Goal: Information Seeking & Learning: Find specific fact

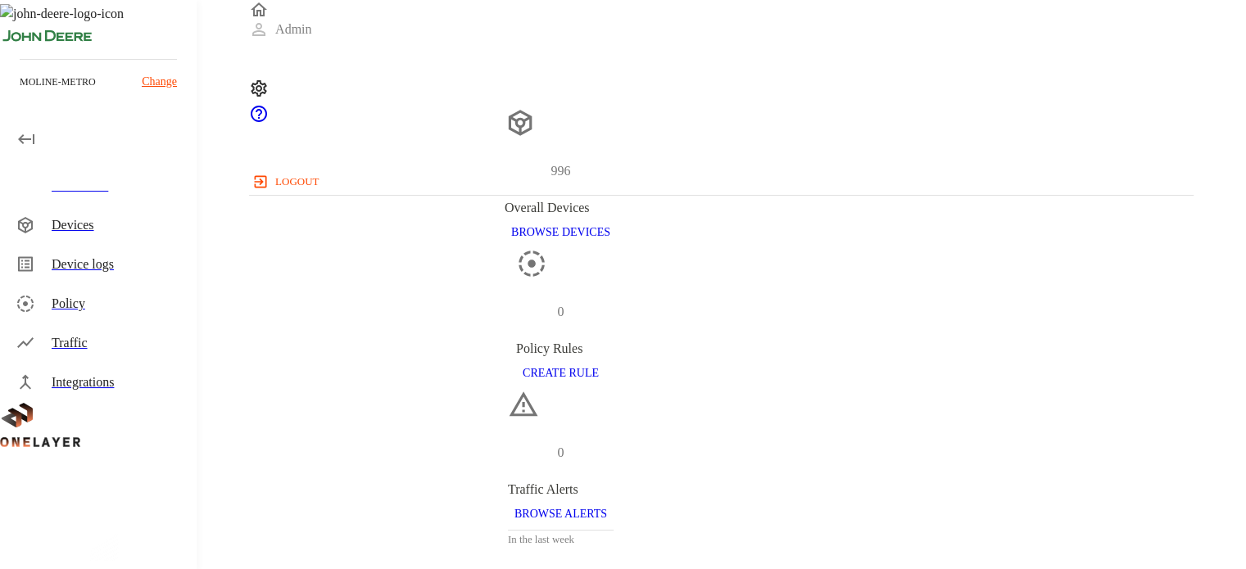
click at [171, 79] on p "Change" at bounding box center [159, 81] width 35 height 17
click at [86, 225] on div "Devices" at bounding box center [118, 225] width 132 height 20
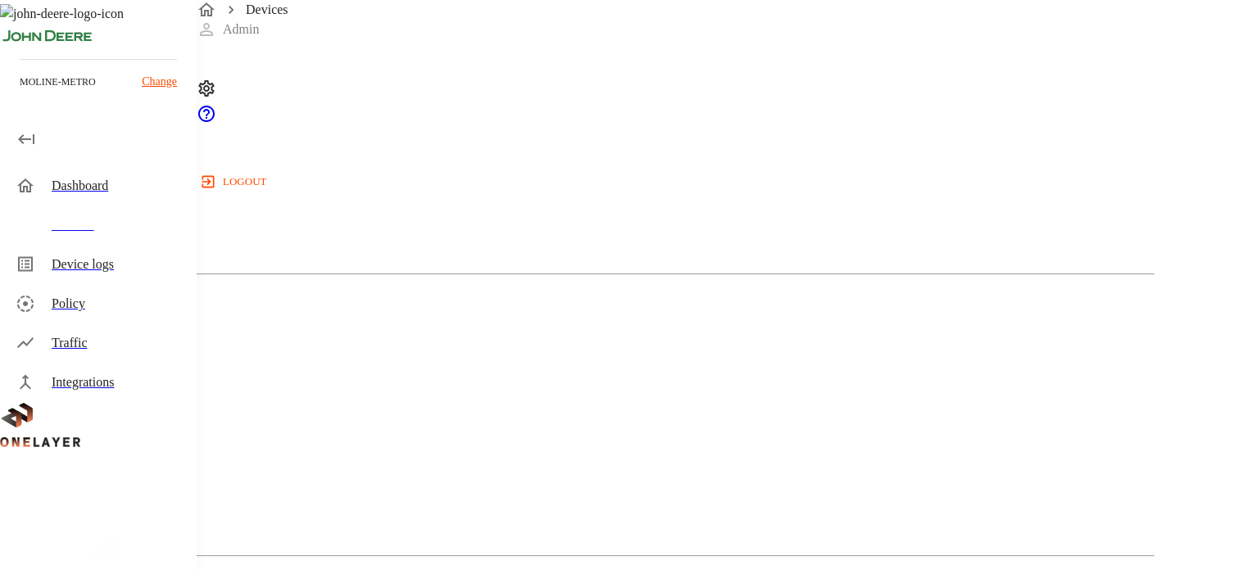
scroll to position [461, 0]
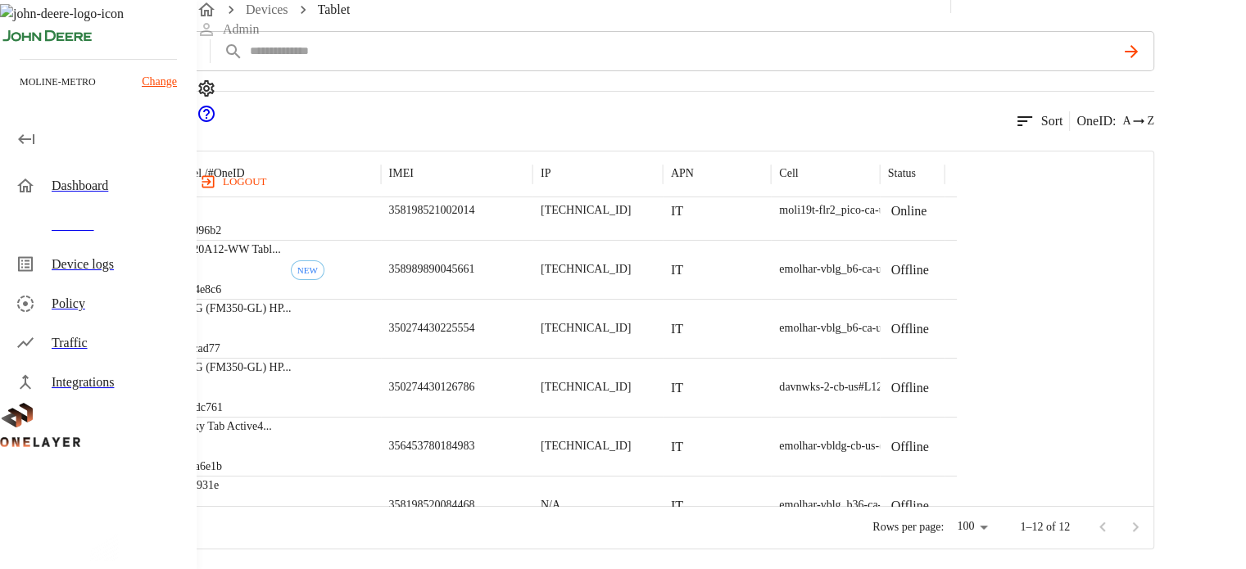
scroll to position [143, 0]
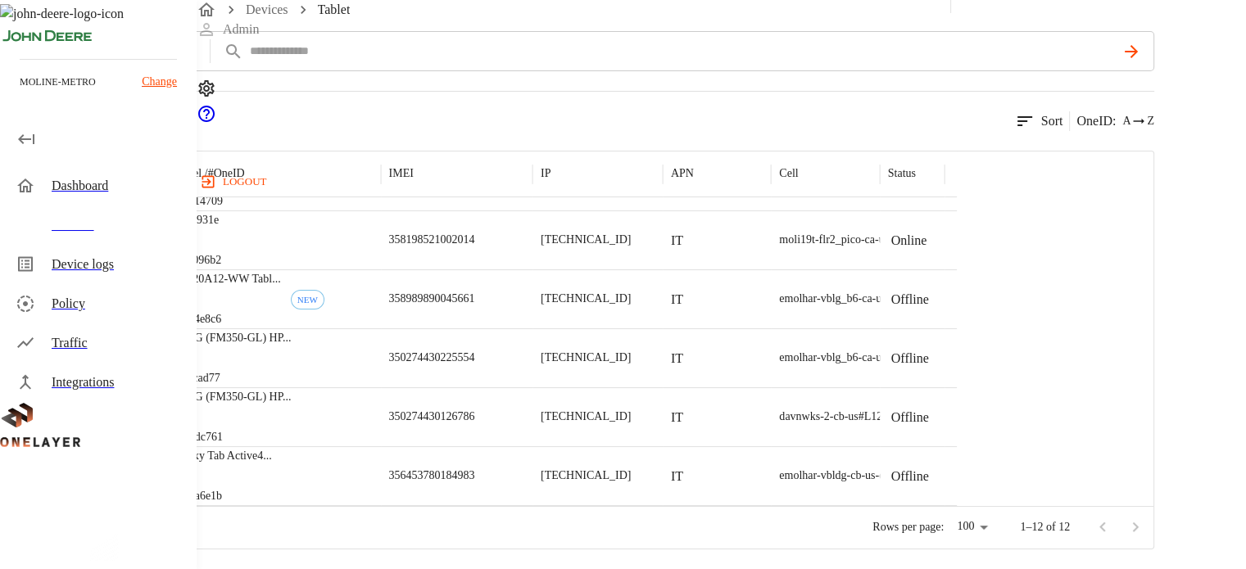
click at [475, 363] on p "350274430225554" at bounding box center [432, 358] width 86 height 16
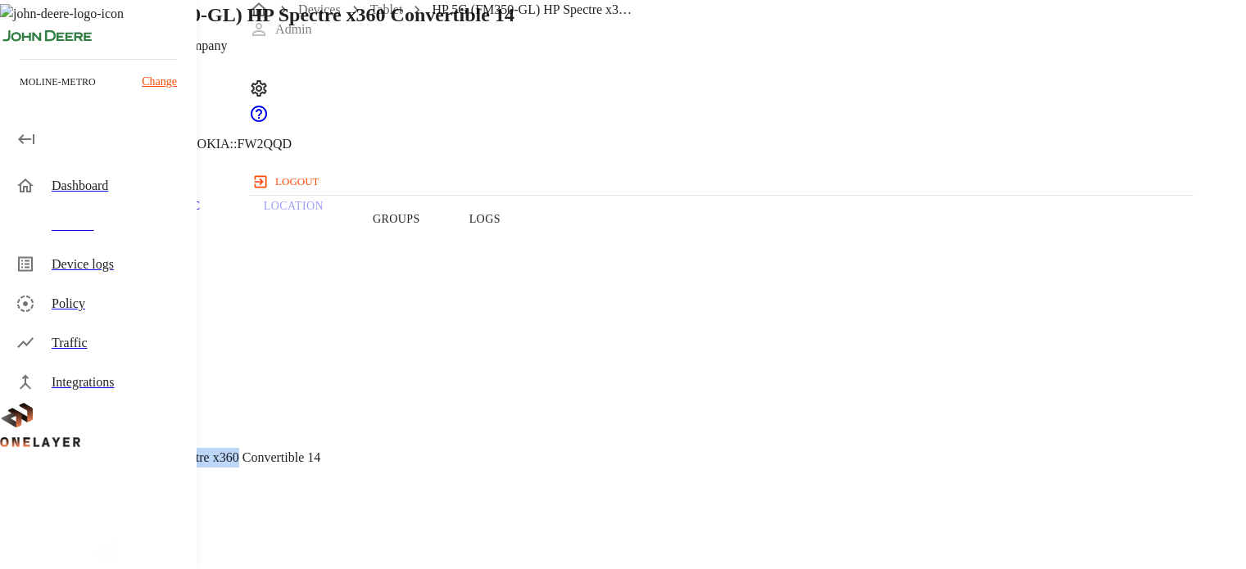
drag, startPoint x: 439, startPoint y: 383, endPoint x: 525, endPoint y: 390, distance: 86.3
click at [320, 451] on span "HP 5G (FM350-GL) HP Spectre x360 Convertible 14" at bounding box center [179, 458] width 281 height 14
copy span "HP 5G (FM350-GL) HP Spectre x360"
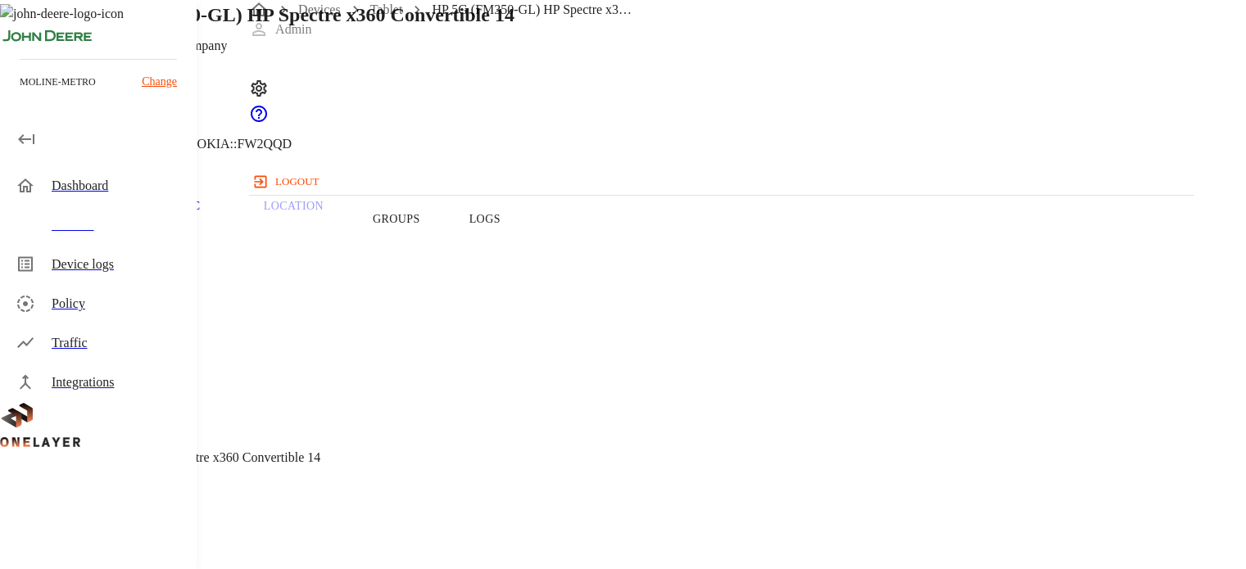
copy span "350274430225554"
click at [320, 451] on span "HP 5G (FM350-GL) HP Spectre x360 Convertible 14" at bounding box center [179, 458] width 281 height 14
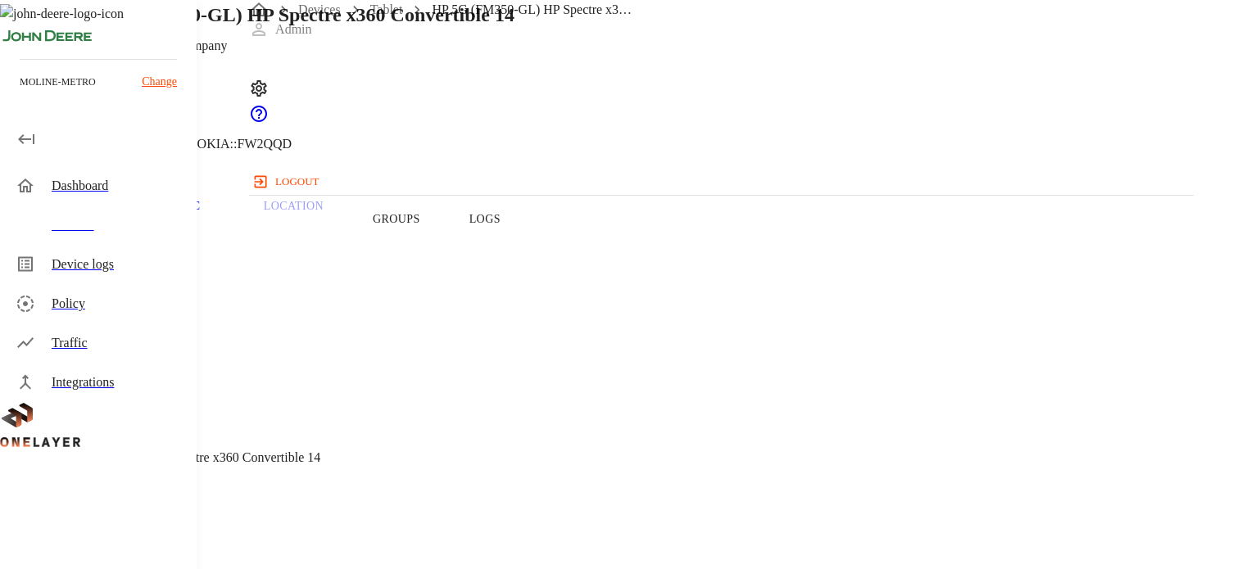
copy span "Windows"
click at [334, 16] on link "Devices" at bounding box center [319, 9] width 43 height 14
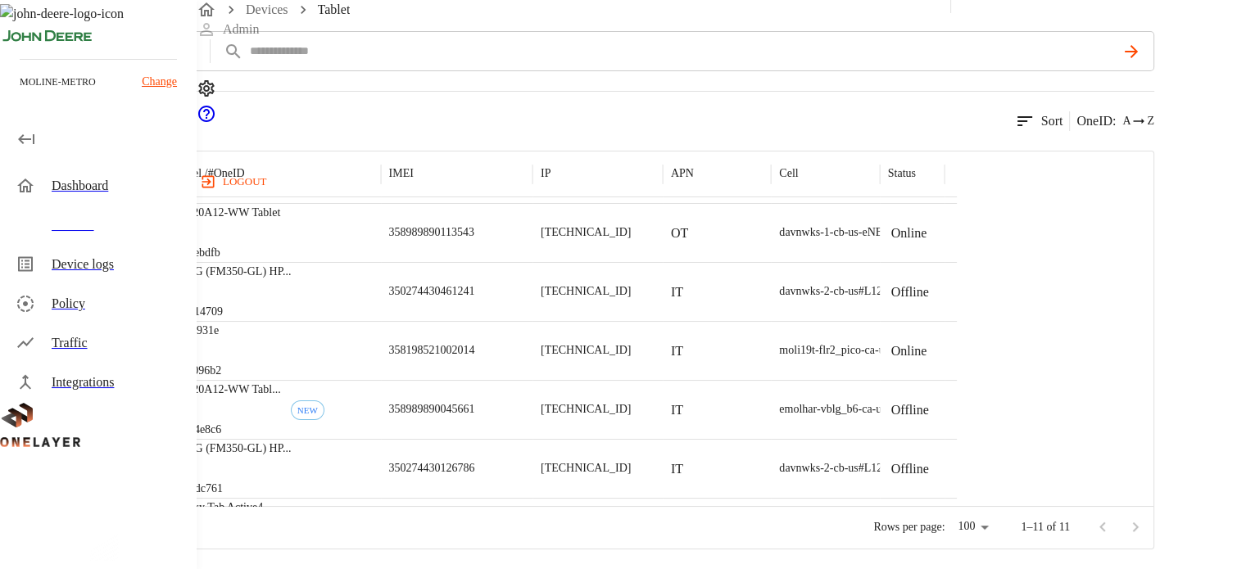
scroll to position [71, 0]
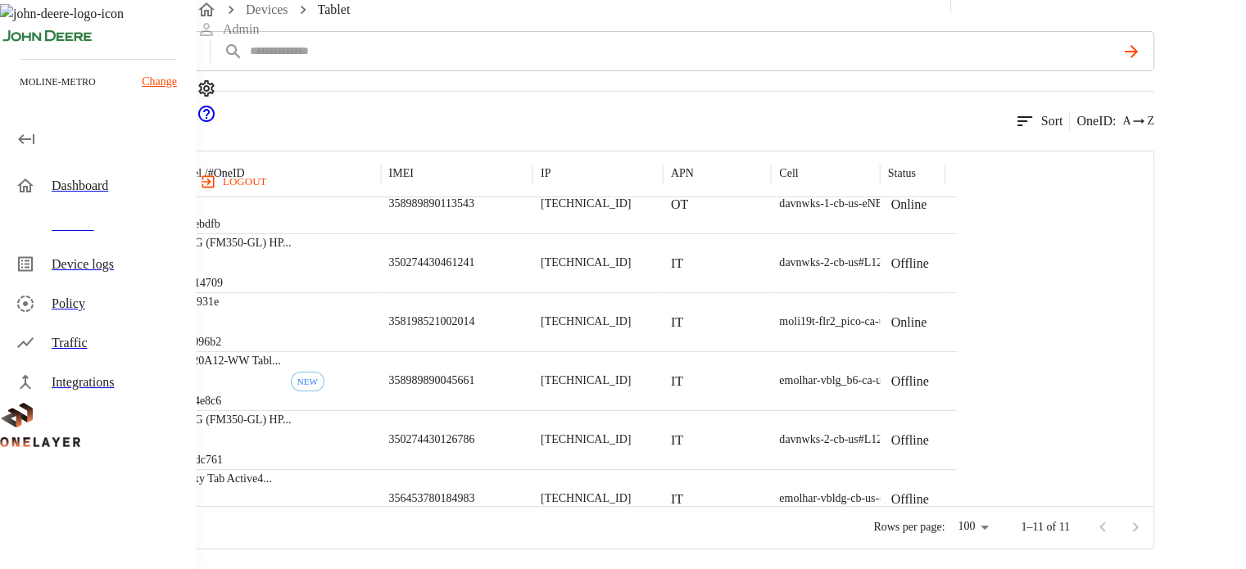
click at [475, 261] on p "350274430461241" at bounding box center [432, 263] width 86 height 16
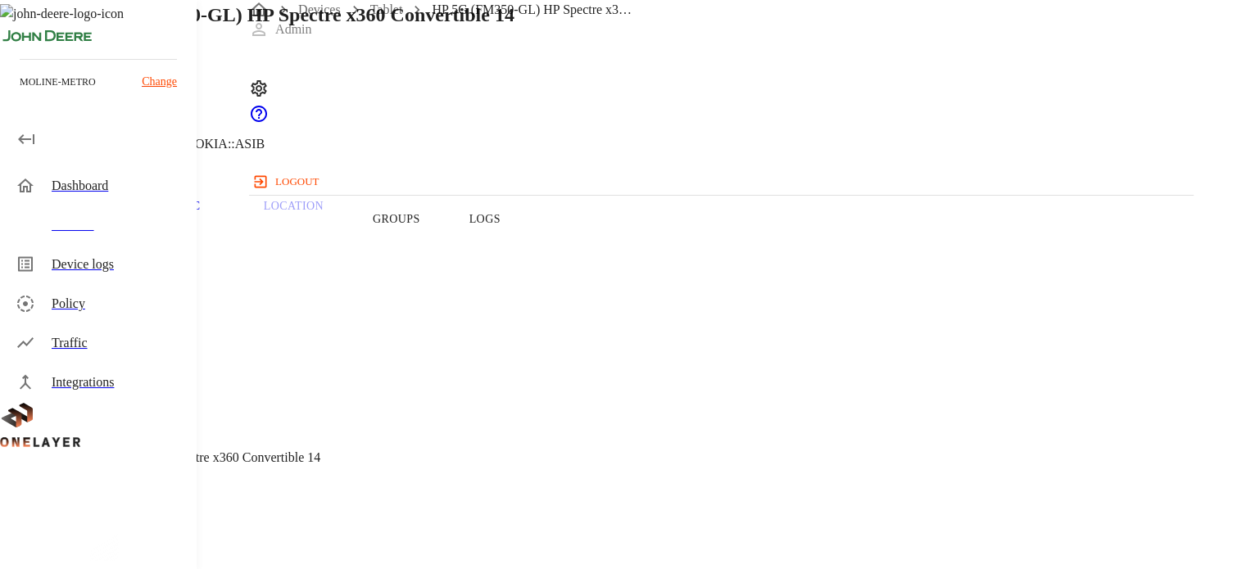
drag, startPoint x: 442, startPoint y: 480, endPoint x: 497, endPoint y: 476, distance: 54.2
drag, startPoint x: 438, startPoint y: 478, endPoint x: 497, endPoint y: 477, distance: 59.8
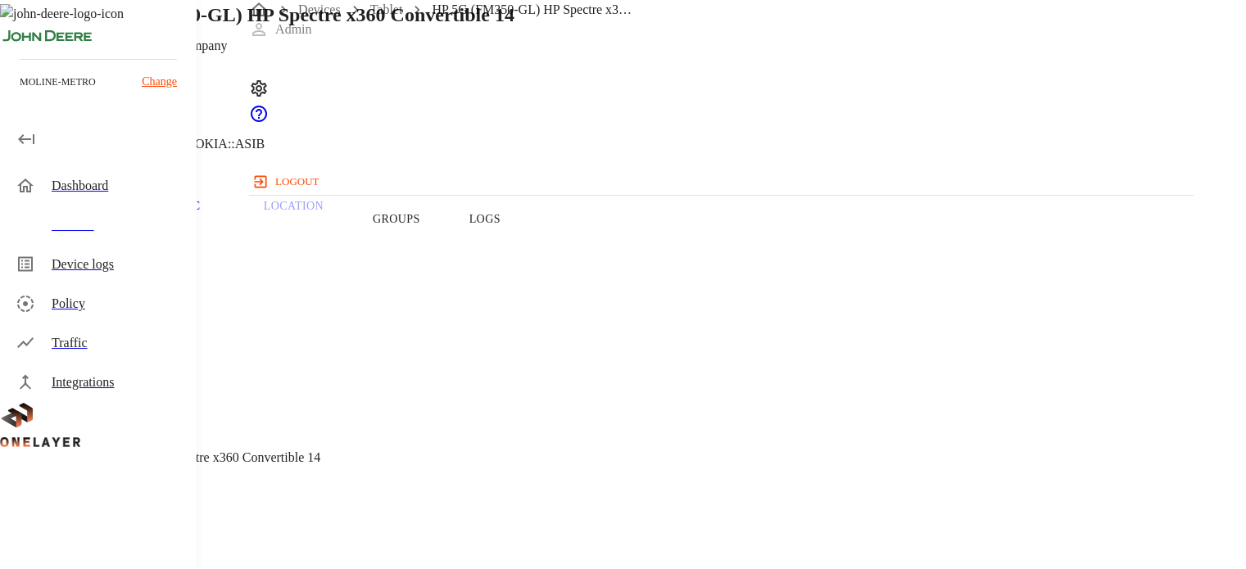
copy span "350274430"
drag, startPoint x: 501, startPoint y: 397, endPoint x: 524, endPoint y: 393, distance: 24.1
click at [320, 451] on span "HP 5G (FM350-GL) HP Spectre x360 Convertible 14" at bounding box center [179, 458] width 281 height 14
copy span "x360"
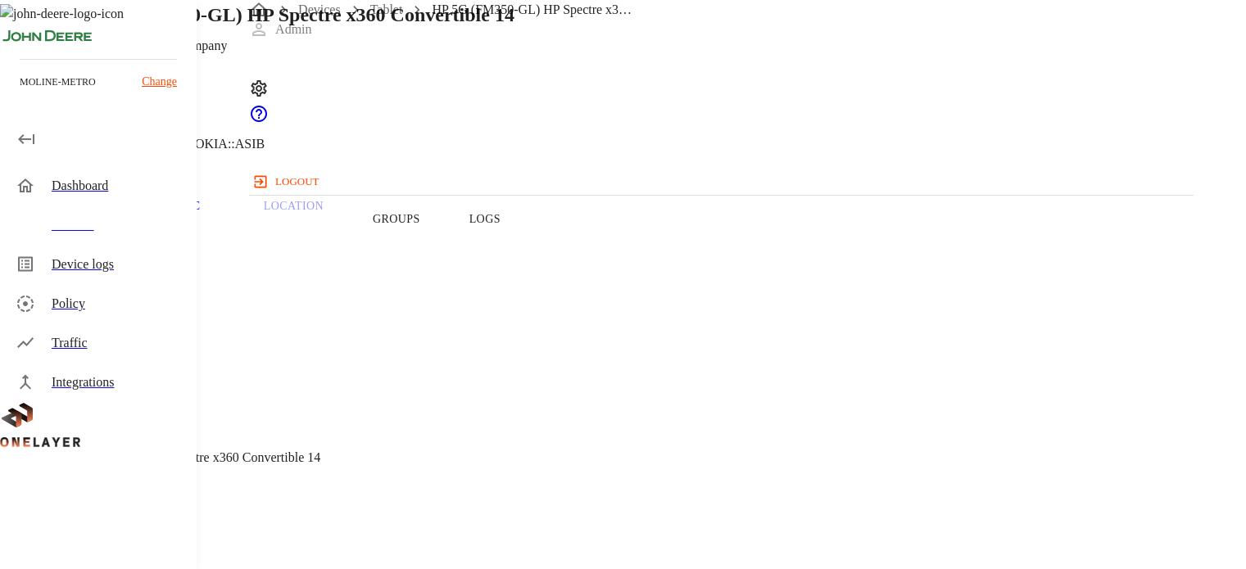
copy span "Windows"
click at [327, 16] on link "Devices" at bounding box center [319, 9] width 43 height 14
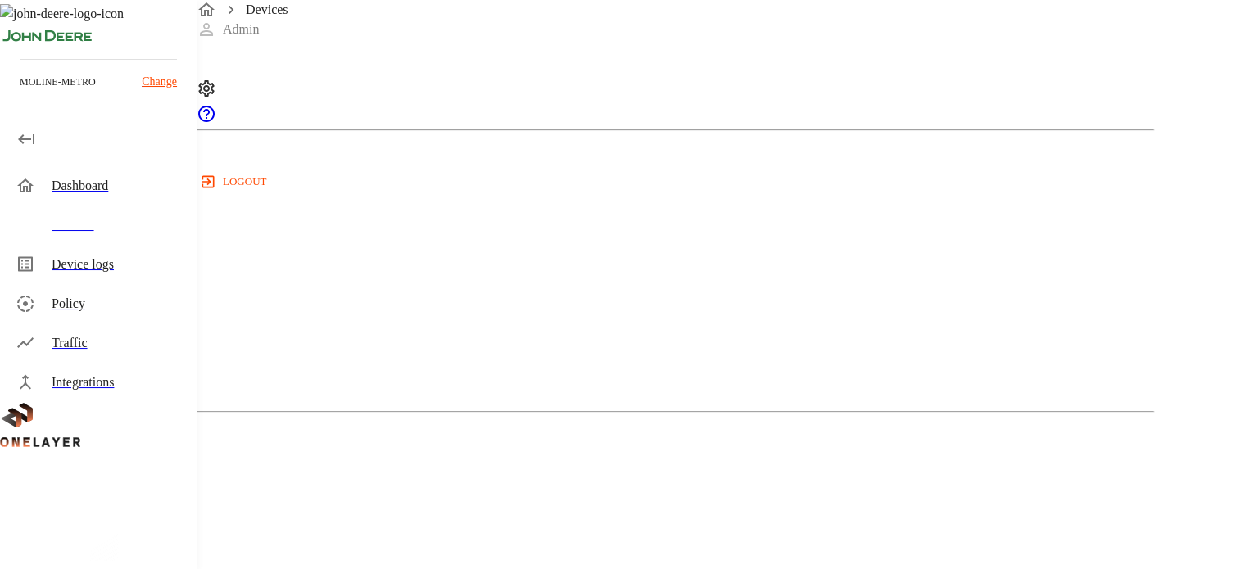
scroll to position [492, 0]
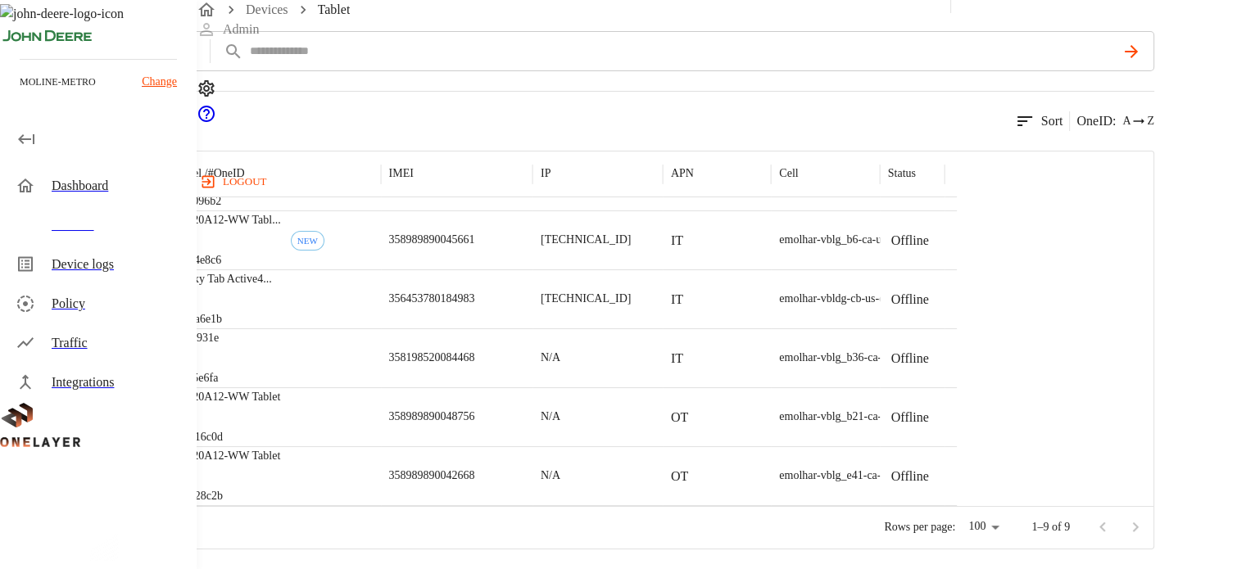
scroll to position [193, 0]
click at [475, 300] on p "358198520084468" at bounding box center [432, 300] width 86 height 16
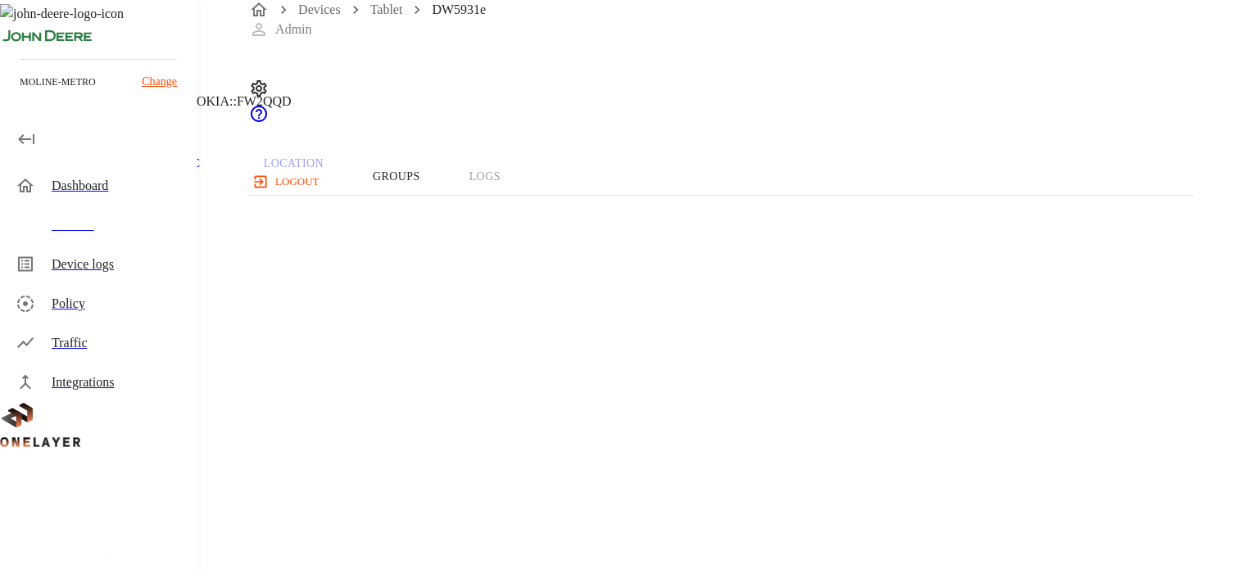
scroll to position [82, 0]
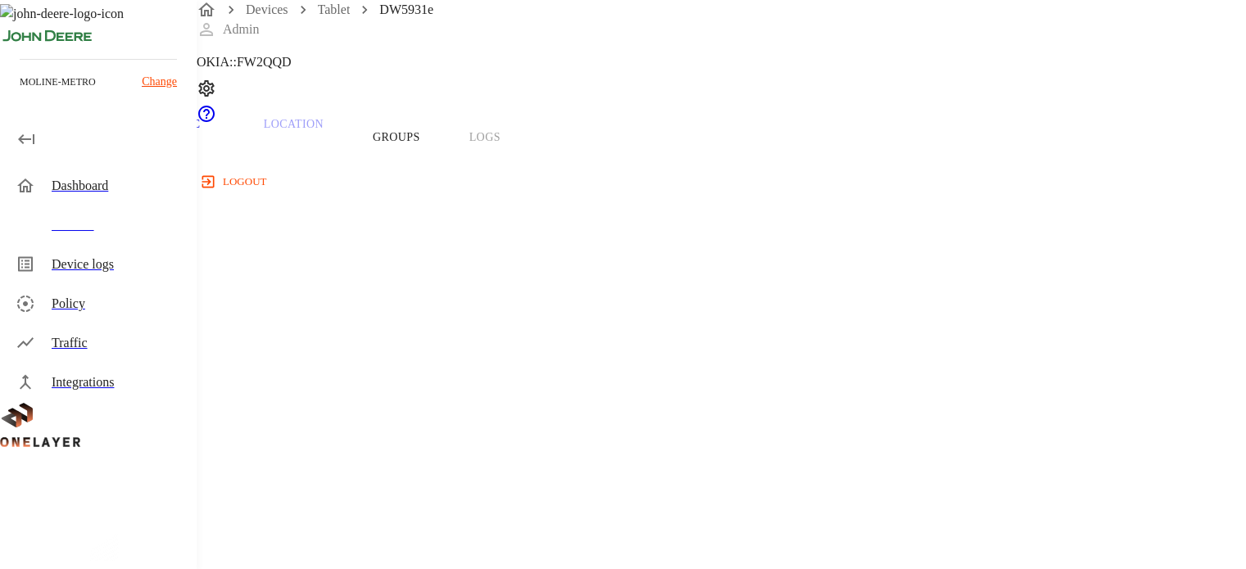
drag, startPoint x: 435, startPoint y: 281, endPoint x: 490, endPoint y: 278, distance: 55.0
click at [490, 333] on section "Model: DW5931e" at bounding box center [560, 359] width 1043 height 52
copy span "DW5931e"
drag, startPoint x: 439, startPoint y: 364, endPoint x: 510, endPoint y: 365, distance: 70.5
click at [138, 563] on span "358198520084468" at bounding box center [88, 570] width 98 height 14
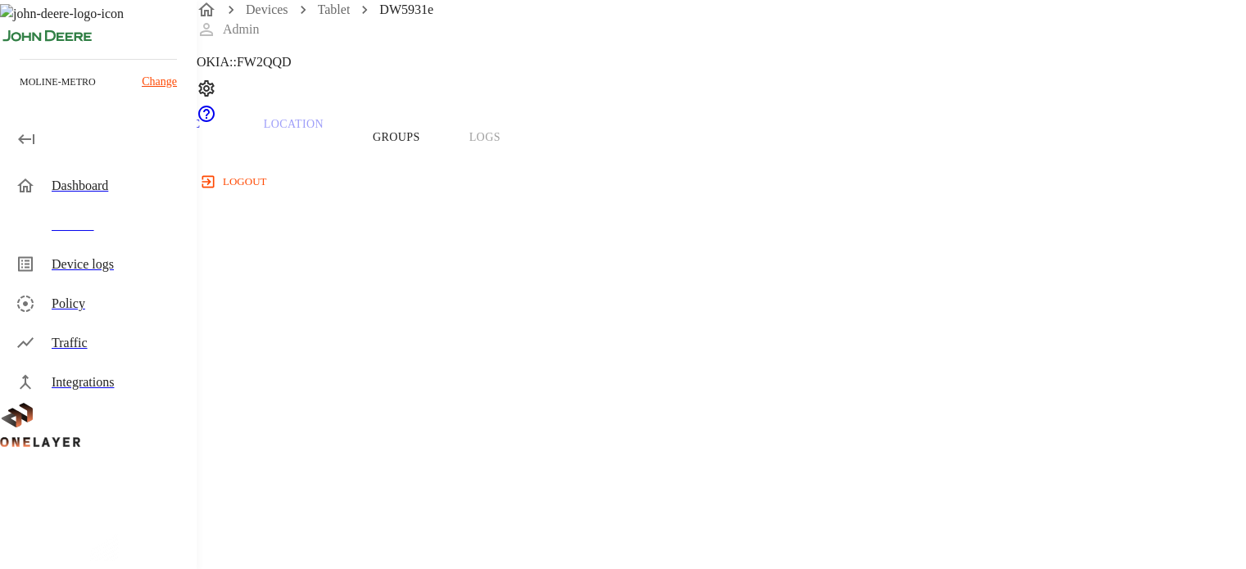
copy span "35819852008"
drag, startPoint x: 441, startPoint y: 283, endPoint x: 492, endPoint y: 274, distance: 51.7
click at [492, 333] on section "Model: DW5931e" at bounding box center [560, 359] width 1043 height 52
copy span "DW5931e"
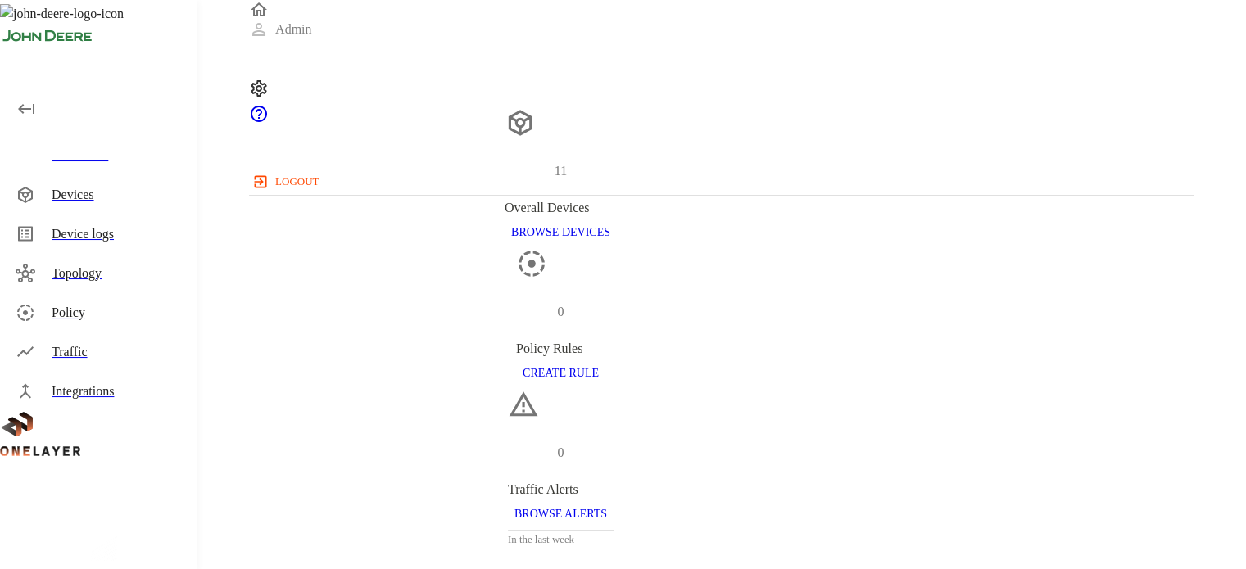
click at [95, 197] on div "Devices" at bounding box center [118, 195] width 132 height 20
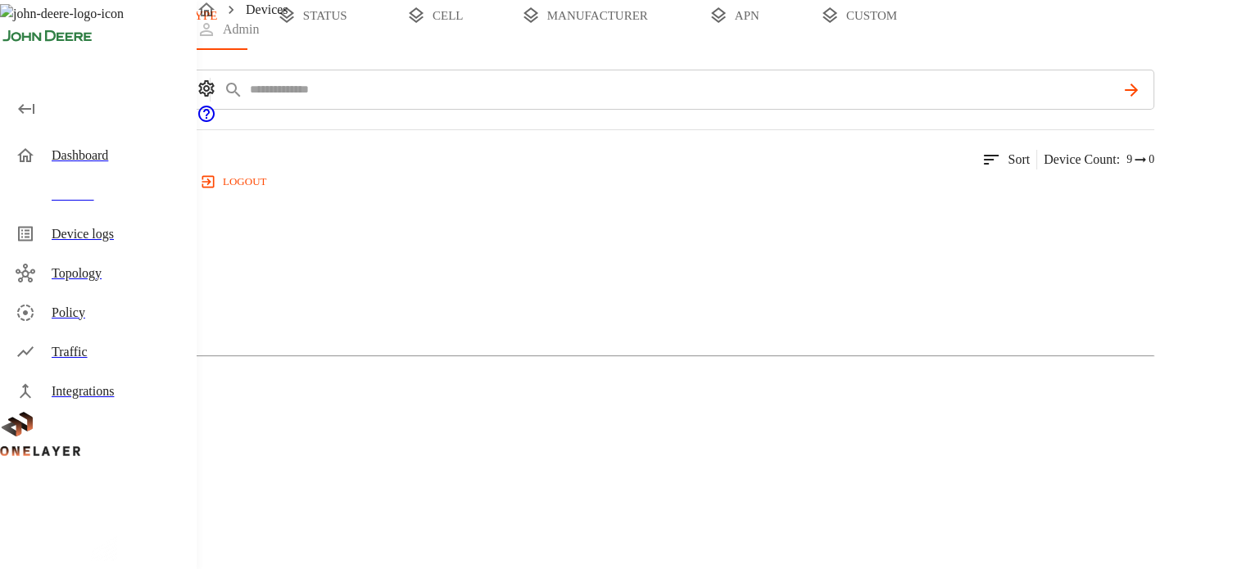
scroll to position [104, 0]
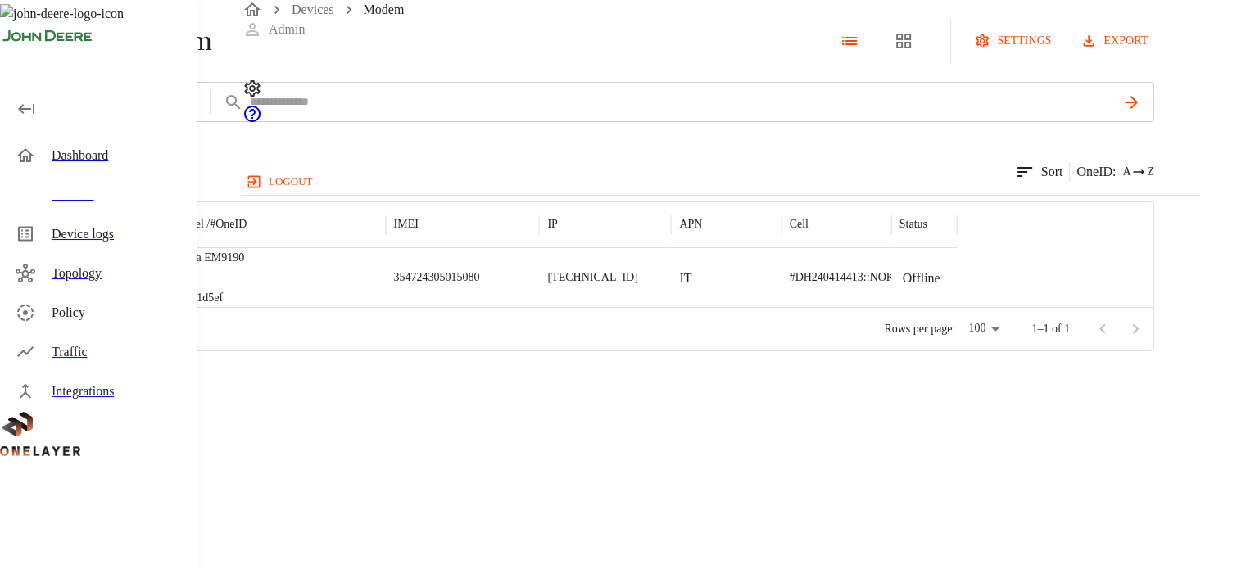
click at [540, 307] on div "354724305015080" at bounding box center [463, 277] width 154 height 59
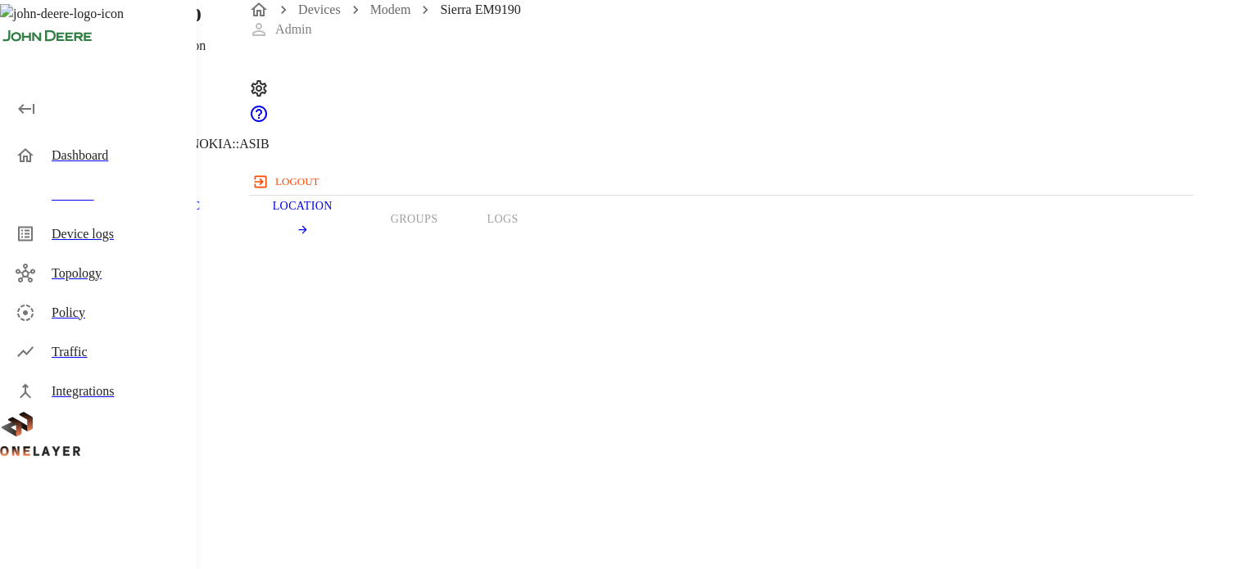
copy span "354724305015080"
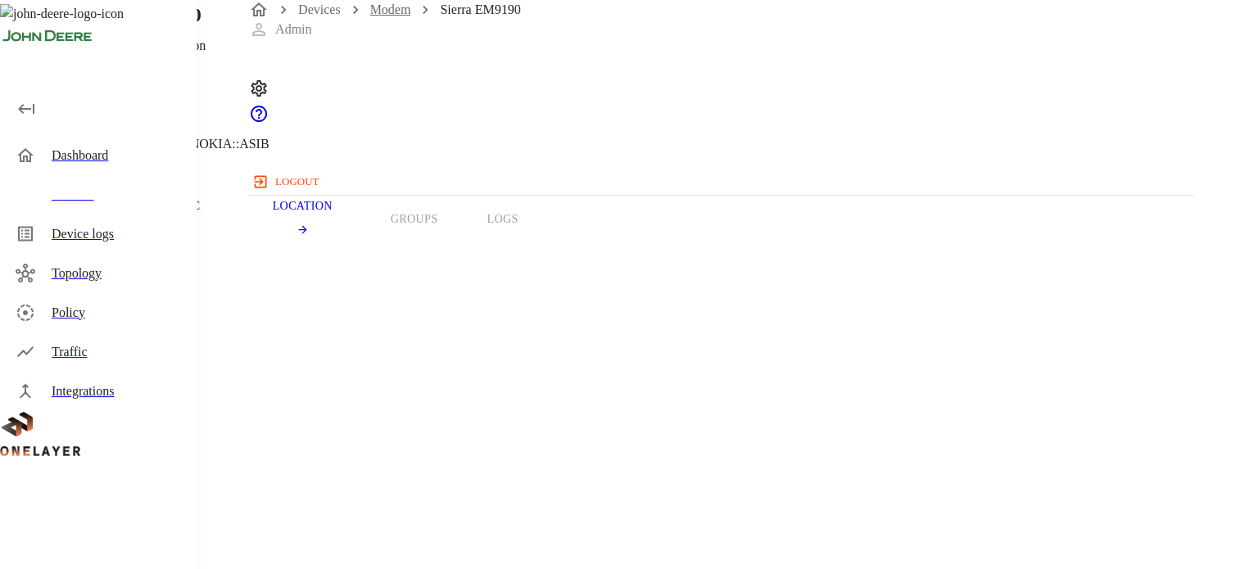
click at [397, 16] on link "Modem" at bounding box center [390, 9] width 41 height 14
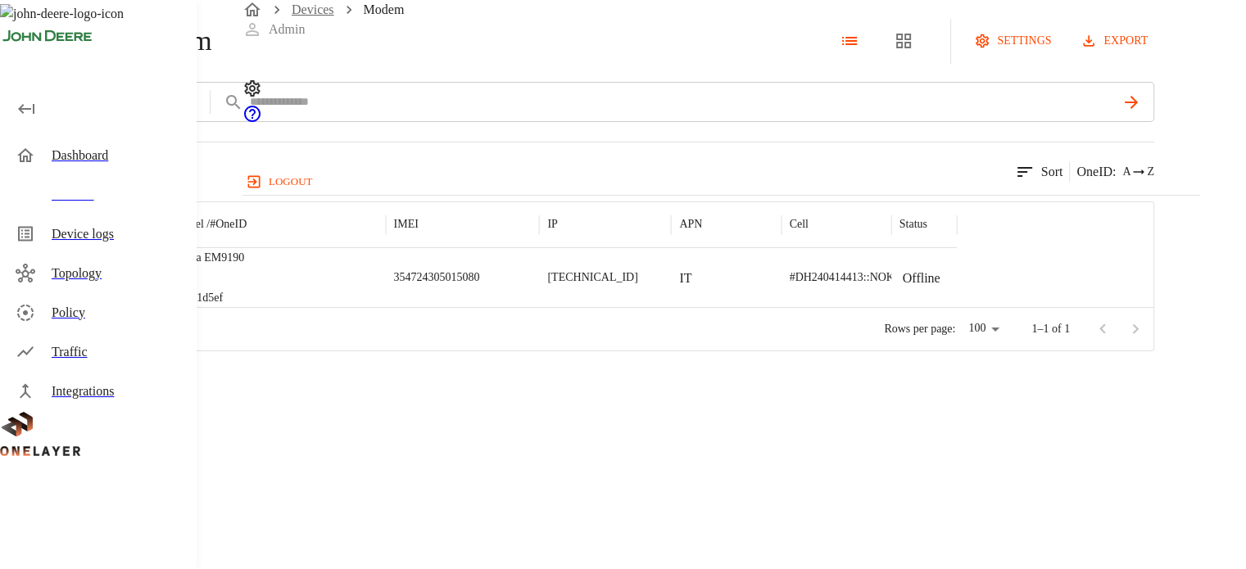
click at [315, 16] on link "Devices" at bounding box center [313, 9] width 43 height 14
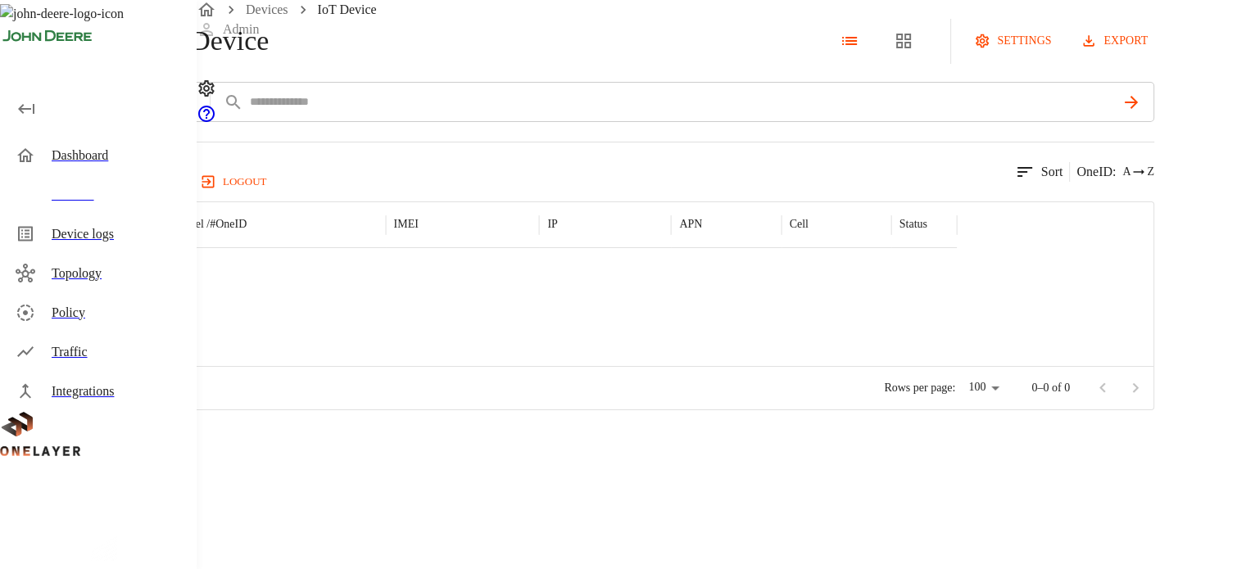
scroll to position [90, 0]
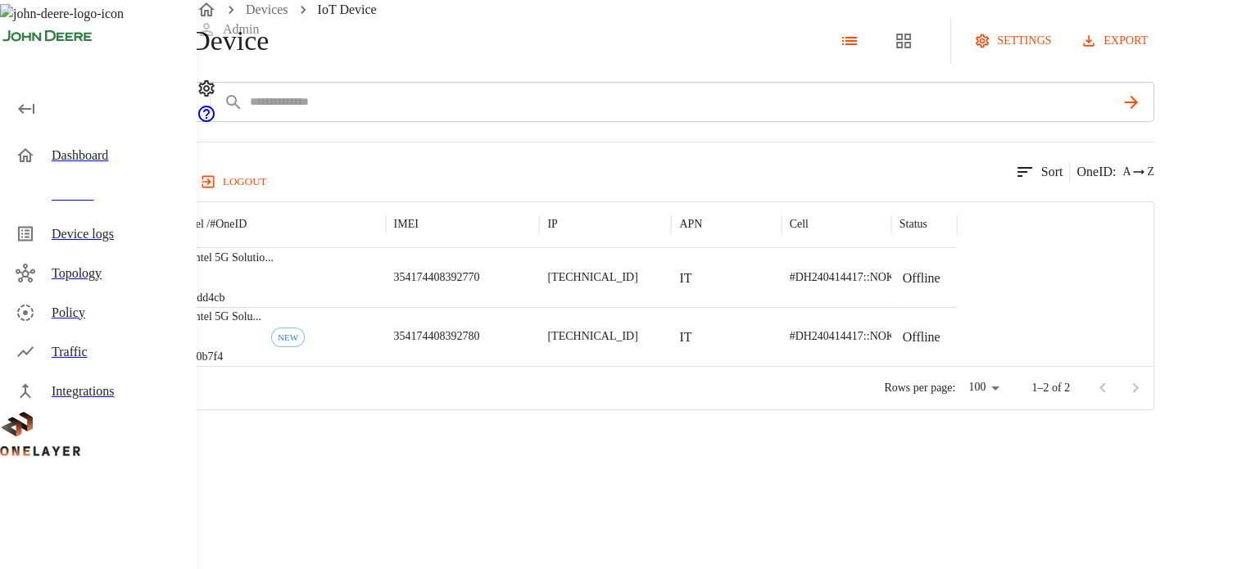
click at [480, 270] on p "354174408392770" at bounding box center [437, 278] width 86 height 16
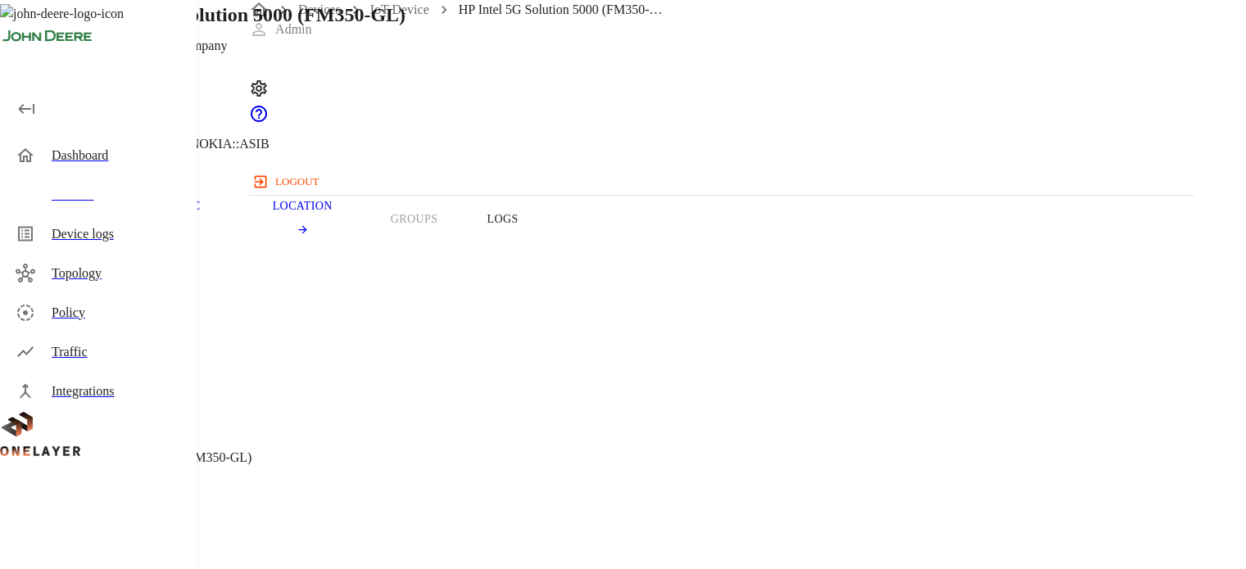
copy span "354174408392770"
drag, startPoint x: 719, startPoint y: 393, endPoint x: 773, endPoint y: 390, distance: 54.2
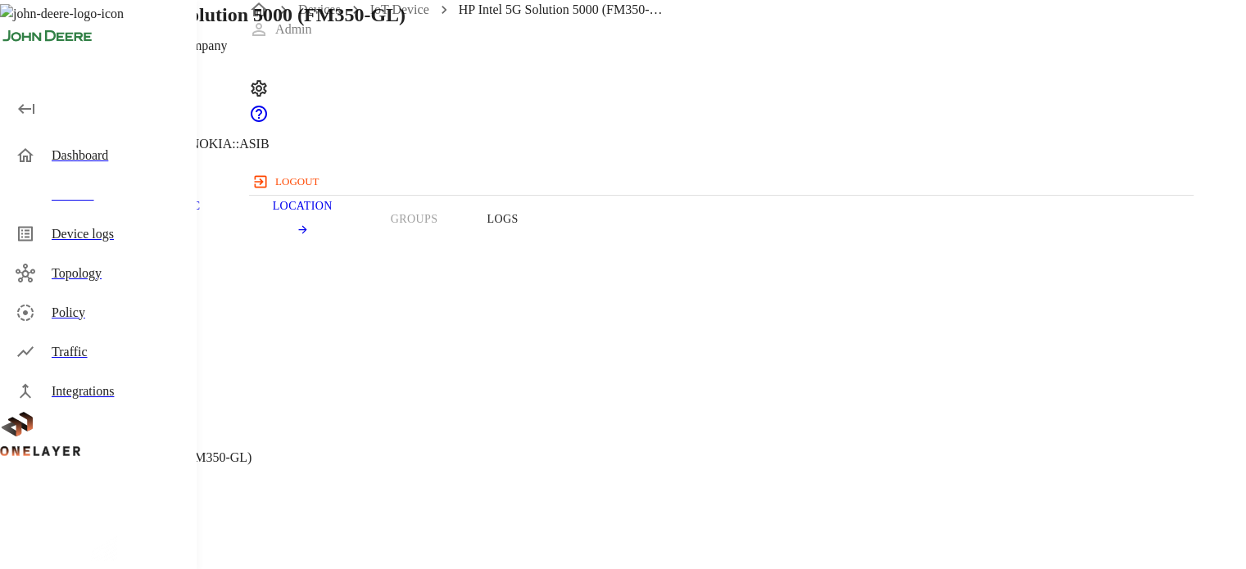
copy span "LX_Philipp"
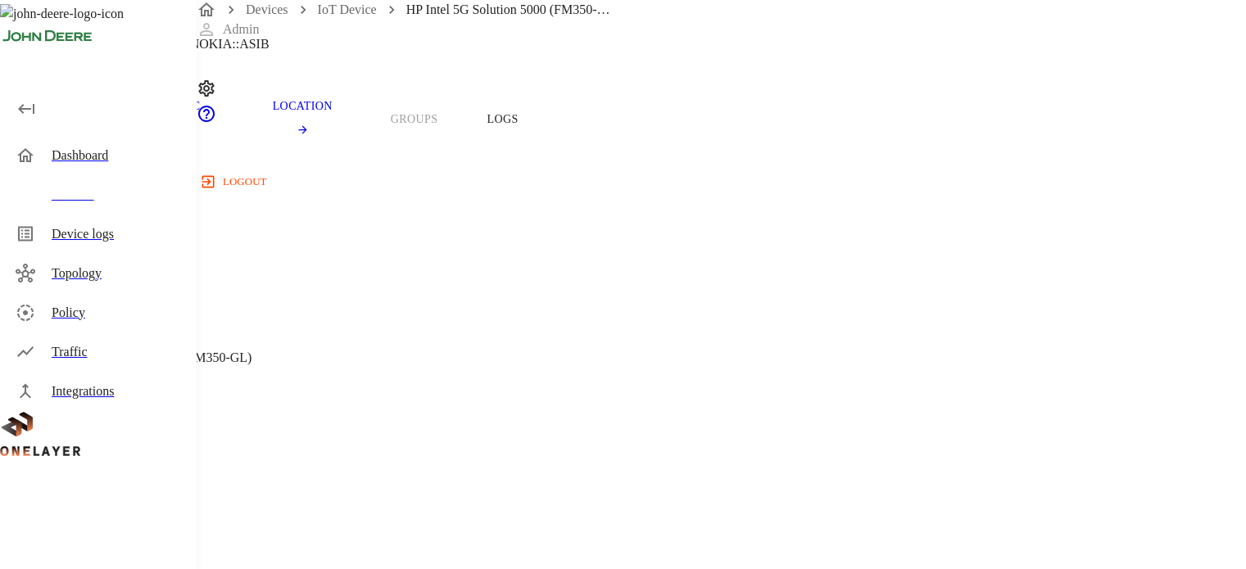
scroll to position [82, 0]
drag, startPoint x: 441, startPoint y: 295, endPoint x: 498, endPoint y: 301, distance: 57.6
click at [252, 369] on span "HP Intel 5G Solution 5000 (FM350-GL)" at bounding box center [145, 376] width 212 height 14
copy span "HP Intel 5G"
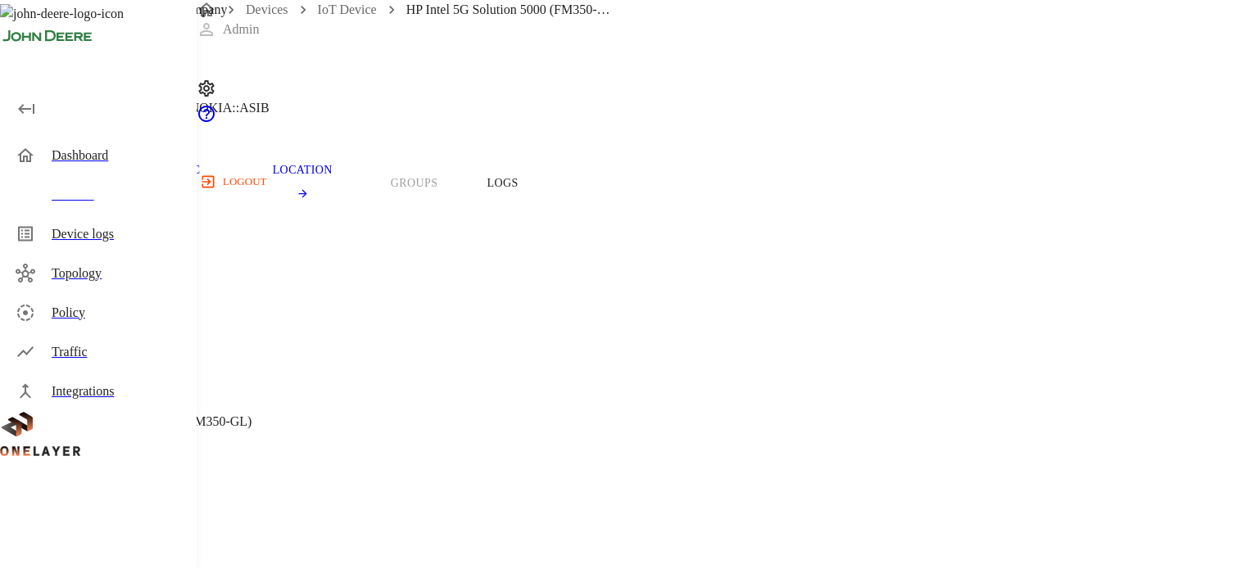
scroll to position [0, 0]
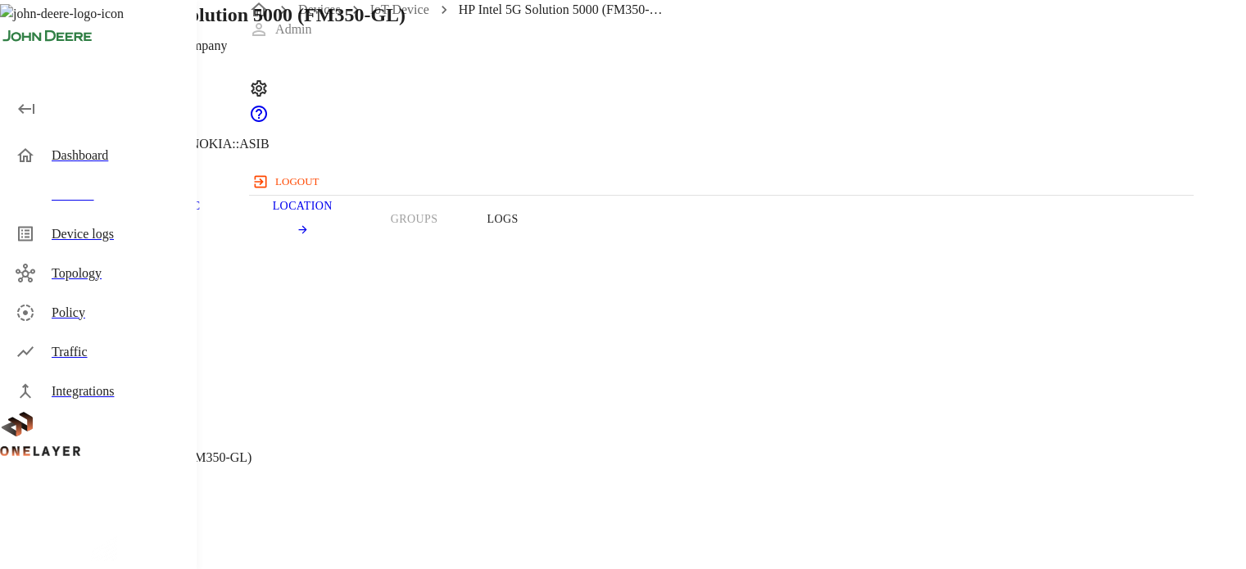
copy span "354174408392770"
click at [524, 365] on section "Device Type: IoT Device Manufacturer: Hewlett Packard Company Model: HP Intel 5…" at bounding box center [560, 505] width 1043 height 443
drag, startPoint x: 444, startPoint y: 383, endPoint x: 511, endPoint y: 393, distance: 68.0
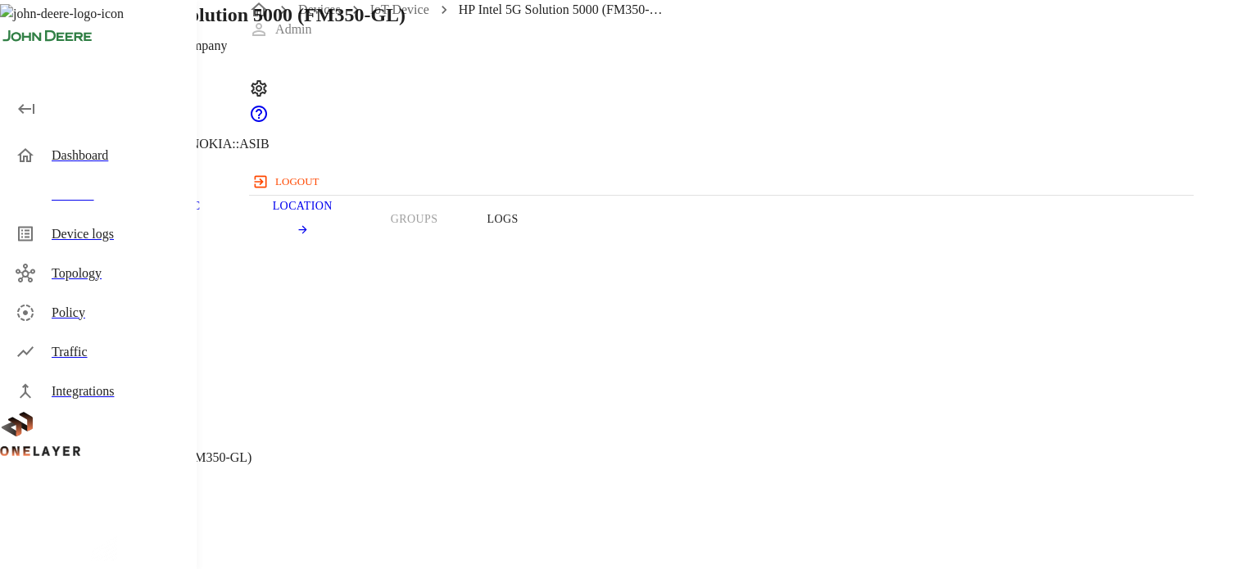
click at [252, 451] on span "HP Intel 5G Solution 5000 (FM350-GL)" at bounding box center [145, 458] width 212 height 14
copy span "HP Intel 5G Solution 5000"
drag, startPoint x: 440, startPoint y: 479, endPoint x: 519, endPoint y: 483, distance: 79.6
copy span "354174408392"
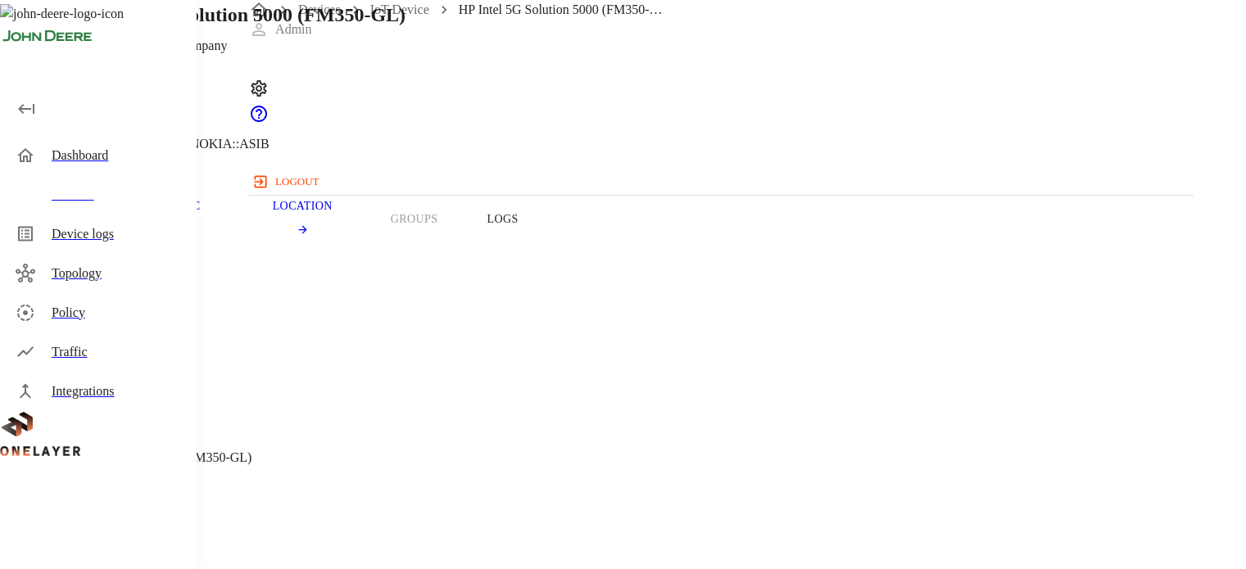
copy span "Windows"
click at [330, 16] on link "Devices" at bounding box center [319, 9] width 43 height 14
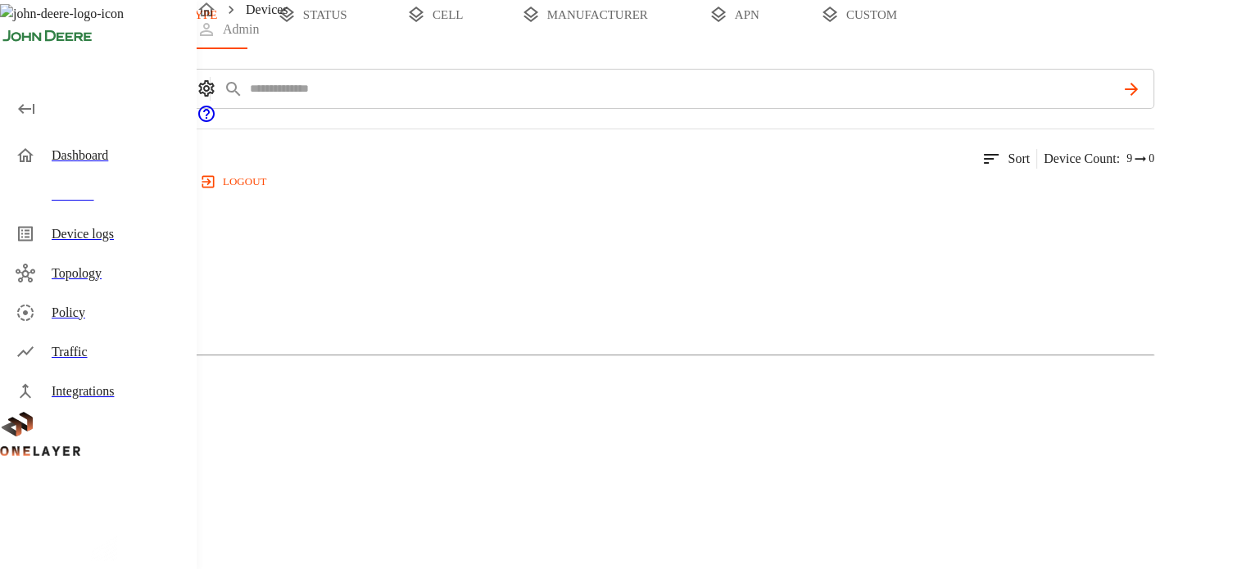
scroll to position [104, 0]
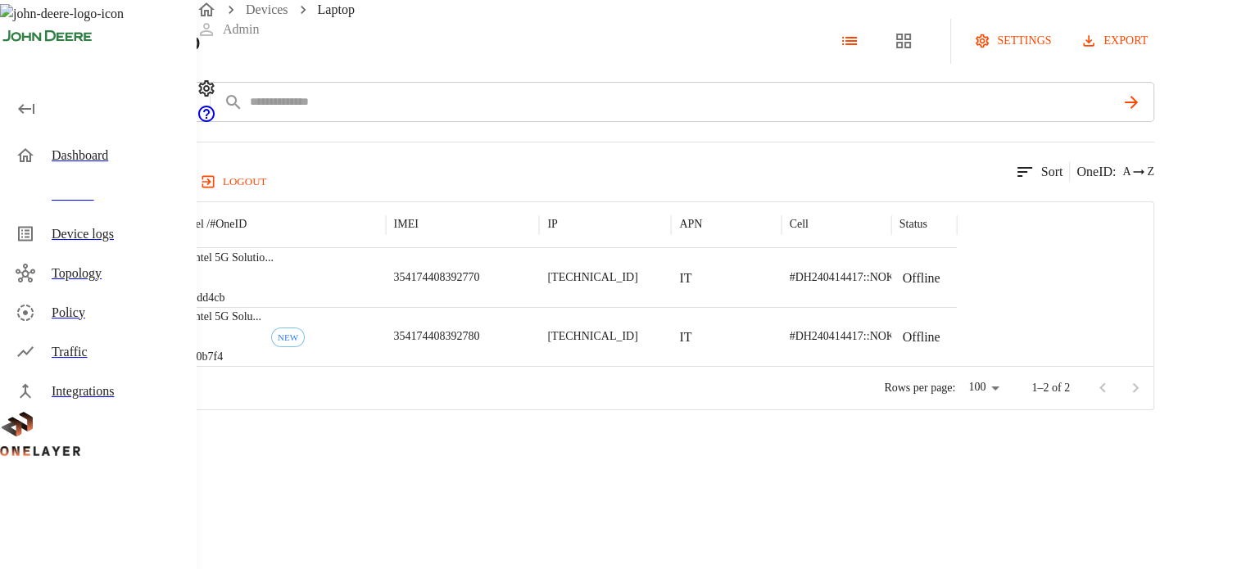
scroll to position [90, 0]
click at [288, 16] on link "Devices" at bounding box center [267, 9] width 43 height 14
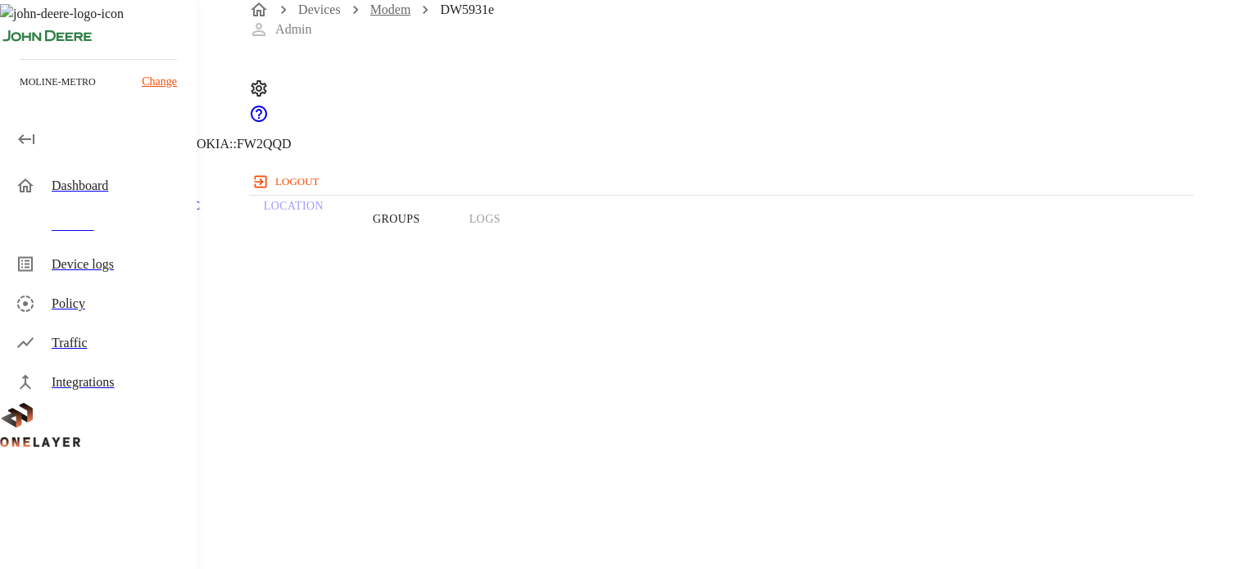
click at [396, 16] on link "Modem" at bounding box center [390, 9] width 41 height 14
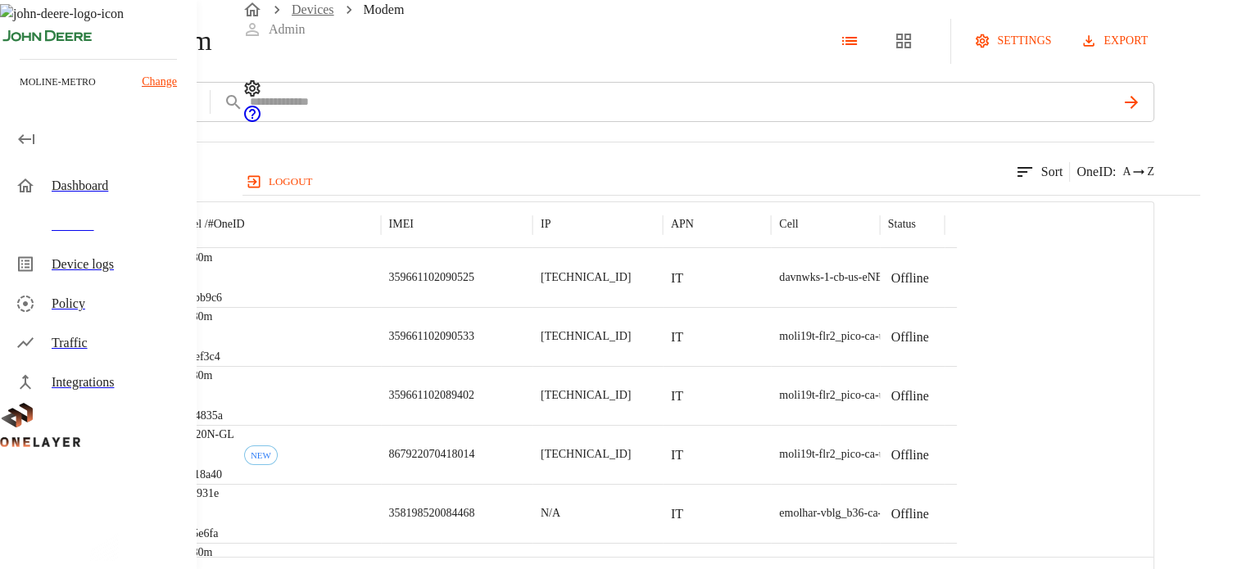
click at [309, 16] on link "Devices" at bounding box center [313, 9] width 43 height 14
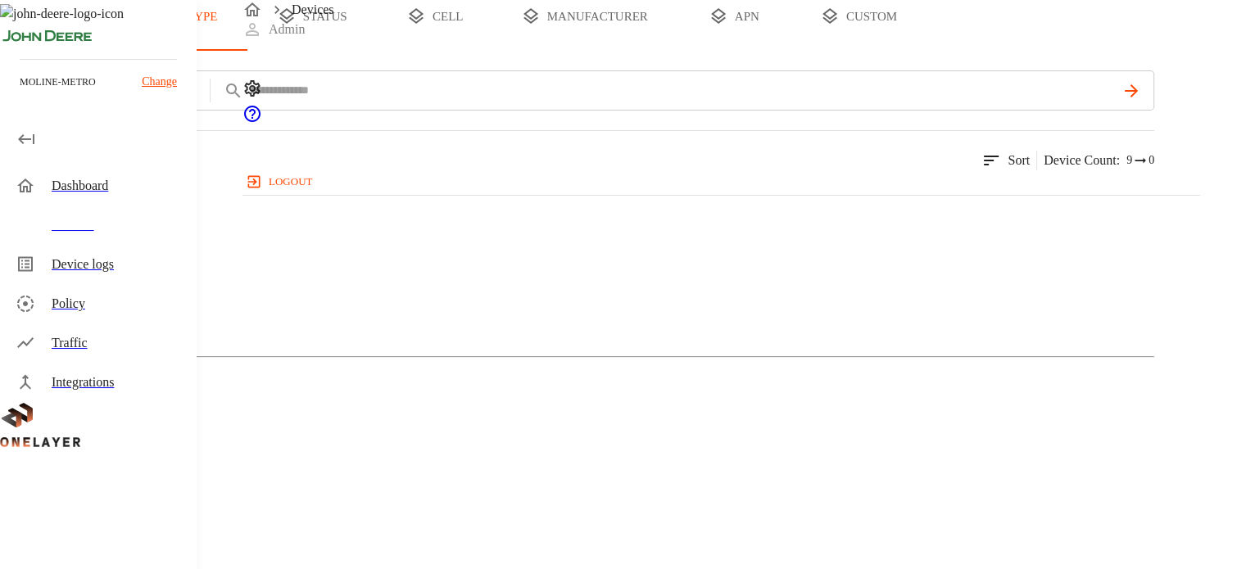
scroll to position [410, 0]
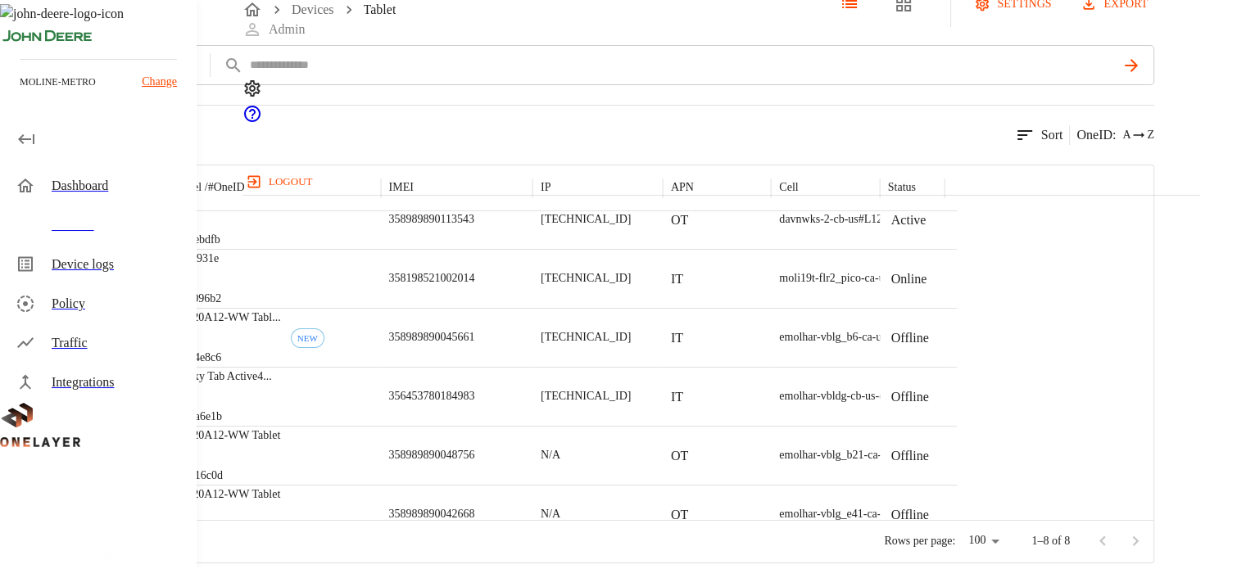
scroll to position [70, 0]
click at [475, 287] on p "358198521002014" at bounding box center [432, 278] width 86 height 16
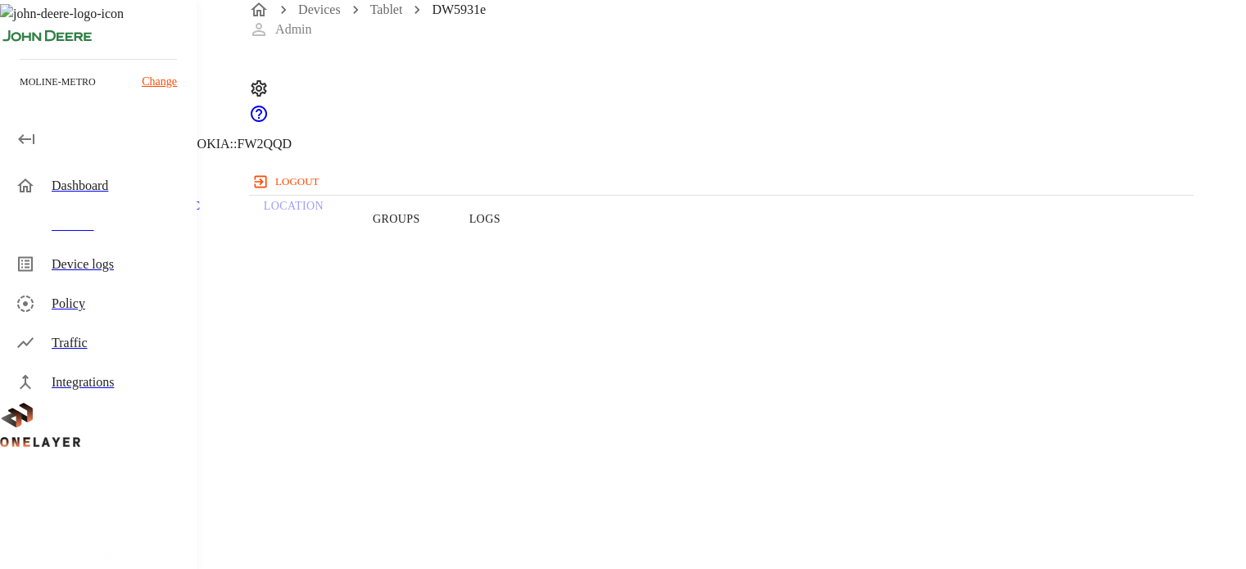
drag, startPoint x: 439, startPoint y: 446, endPoint x: 495, endPoint y: 449, distance: 55.8
copy span "358198521"
drag, startPoint x: 439, startPoint y: 362, endPoint x: 492, endPoint y: 366, distance: 53.4
click at [492, 415] on section "Model: DW5931e" at bounding box center [560, 441] width 1043 height 52
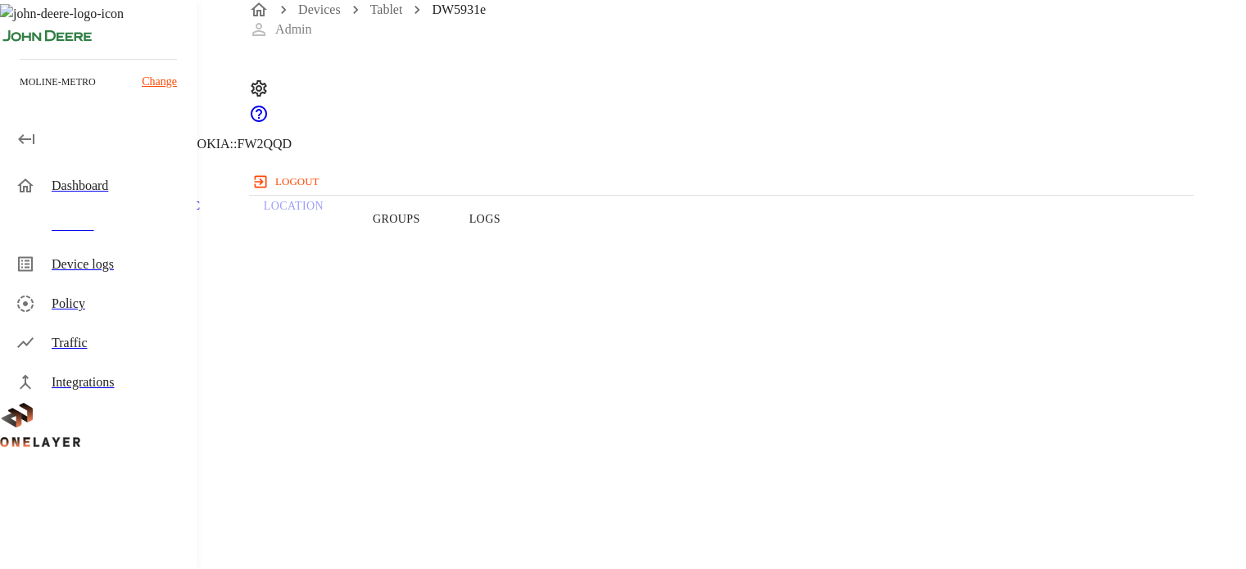
copy span "DW5931e"
click at [331, 16] on link "Devices" at bounding box center [319, 9] width 43 height 14
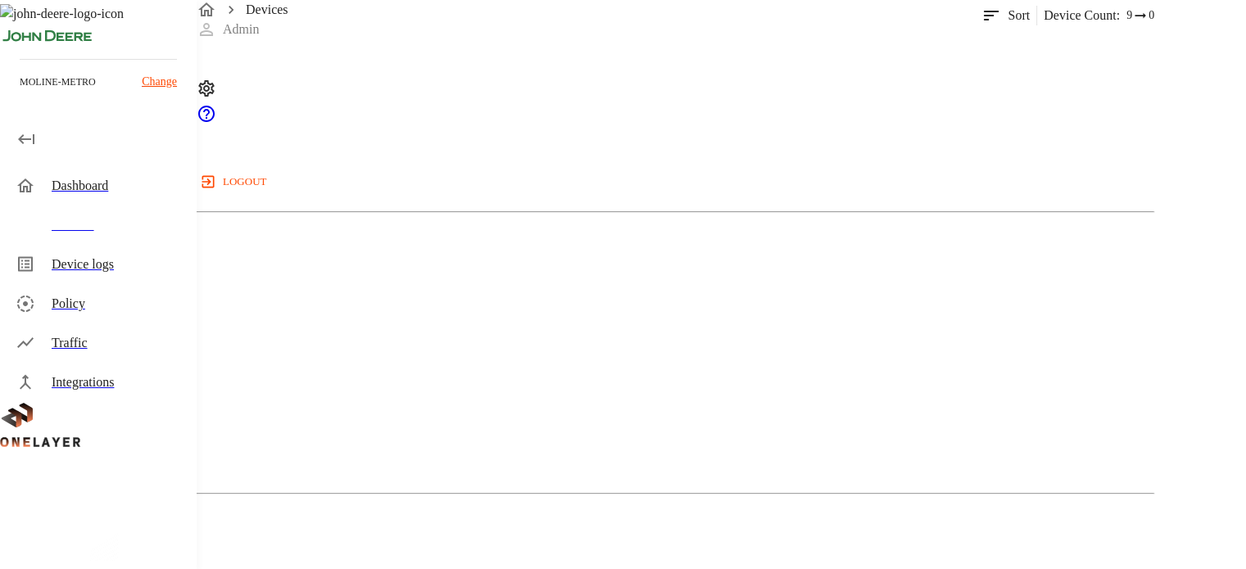
scroll to position [492, 0]
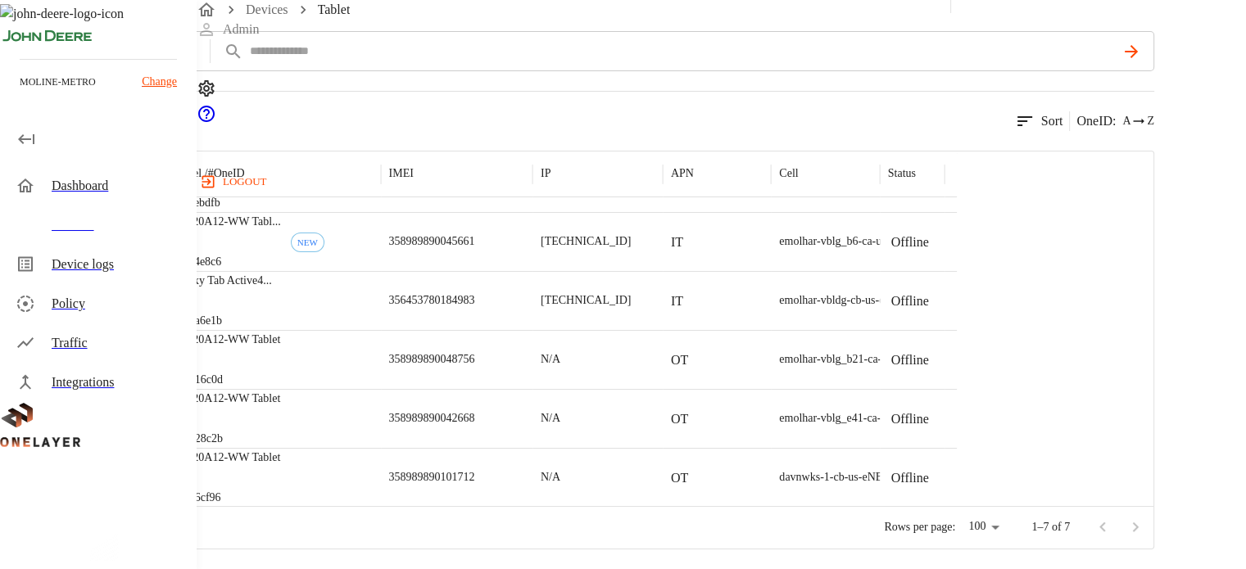
scroll to position [90, 0]
